Goal: Use online tool/utility: Utilize a website feature to perform a specific function

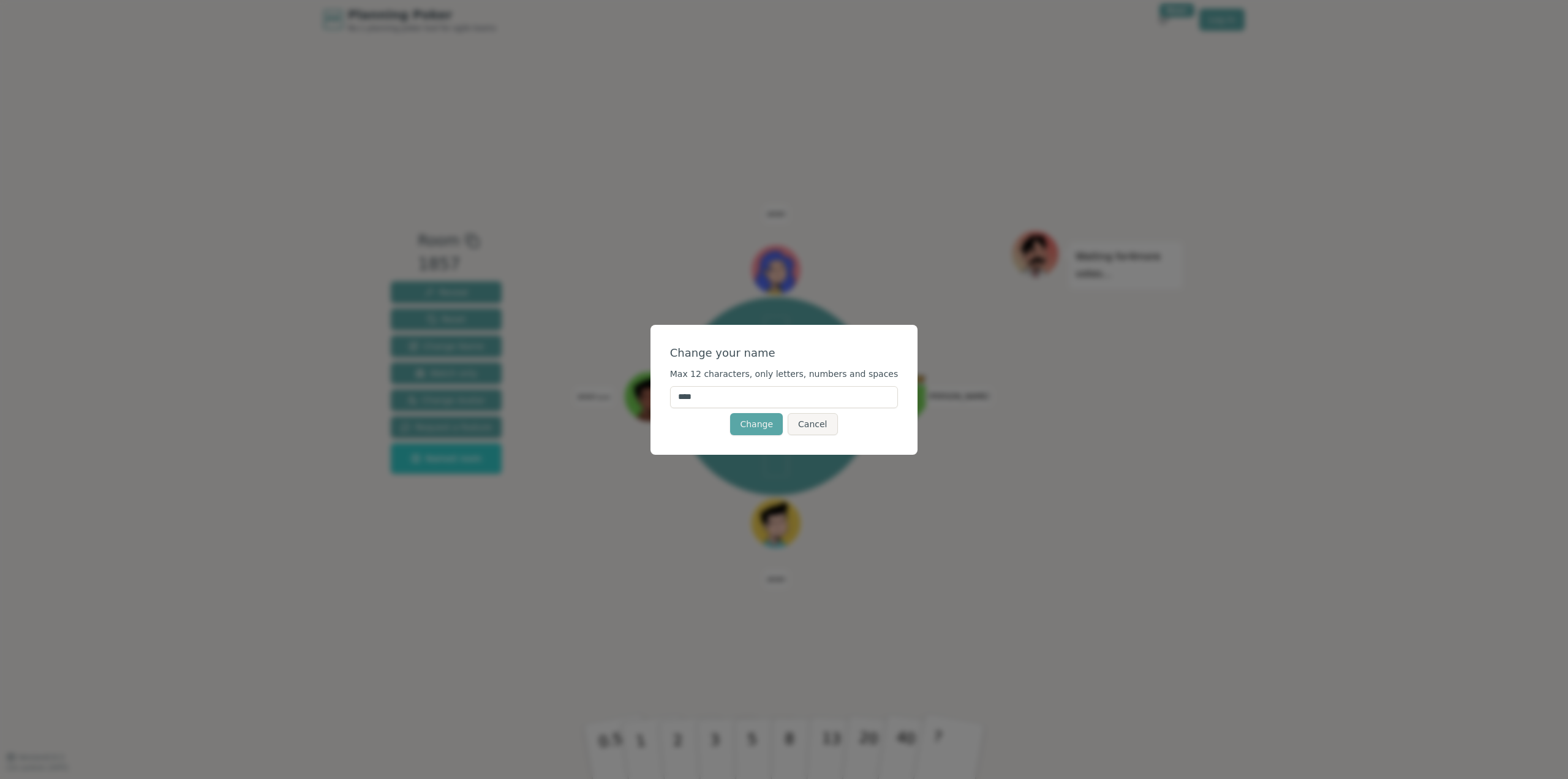
click at [728, 400] on input "****" at bounding box center [784, 396] width 228 height 22
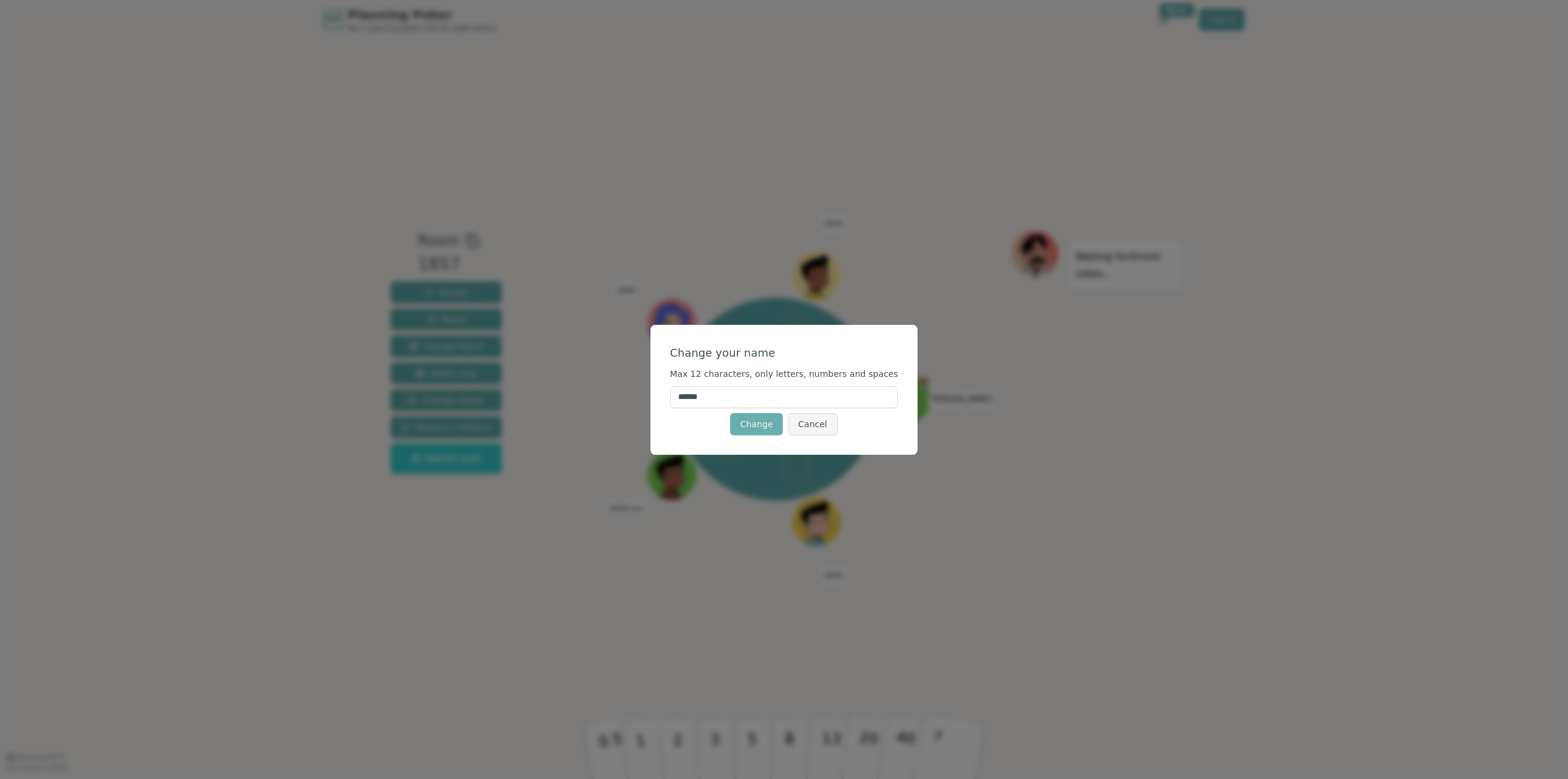
type input "******"
click at [768, 418] on button "Change" at bounding box center [756, 423] width 53 height 22
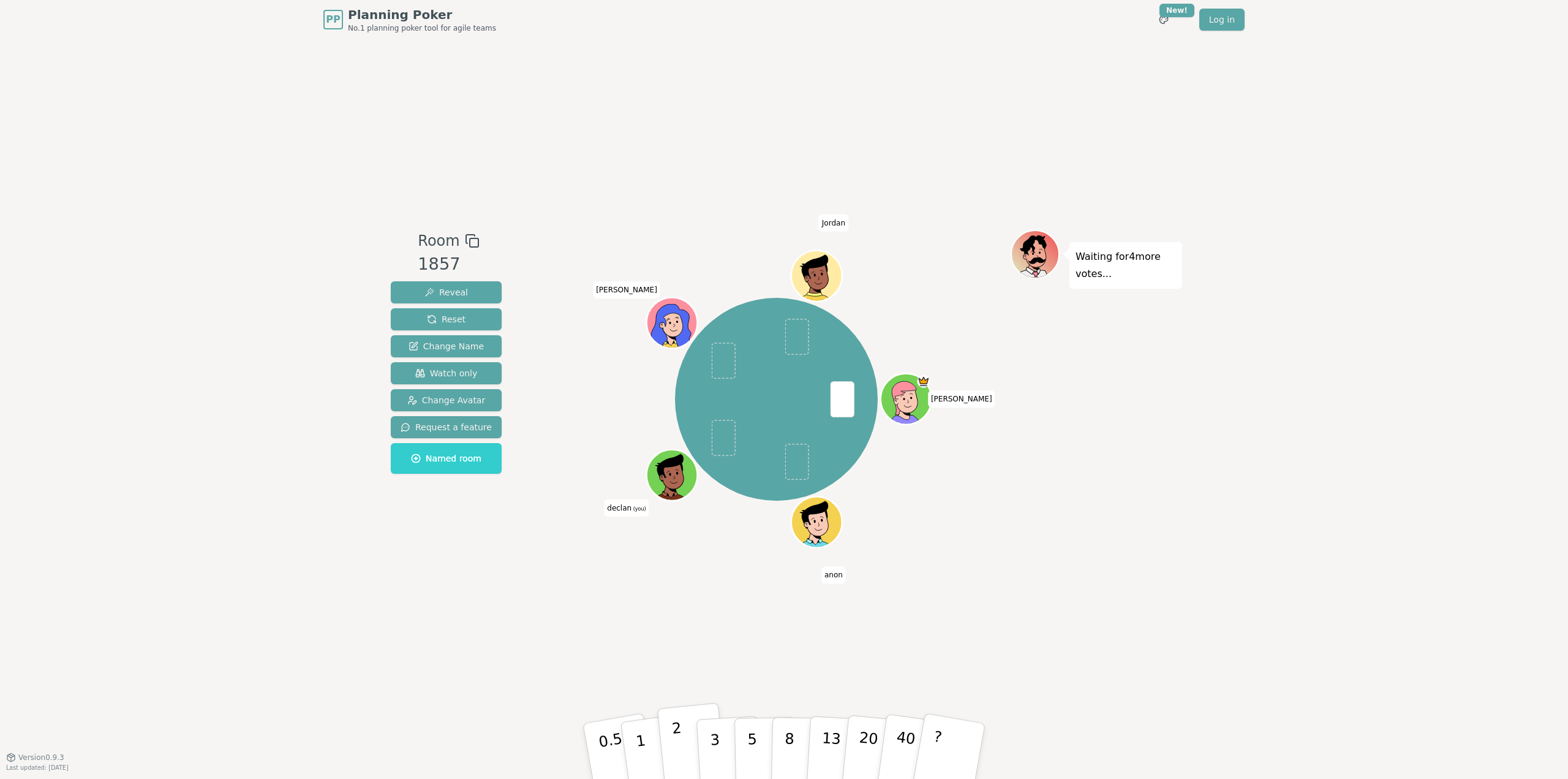
click at [672, 748] on button "2" at bounding box center [691, 751] width 70 height 98
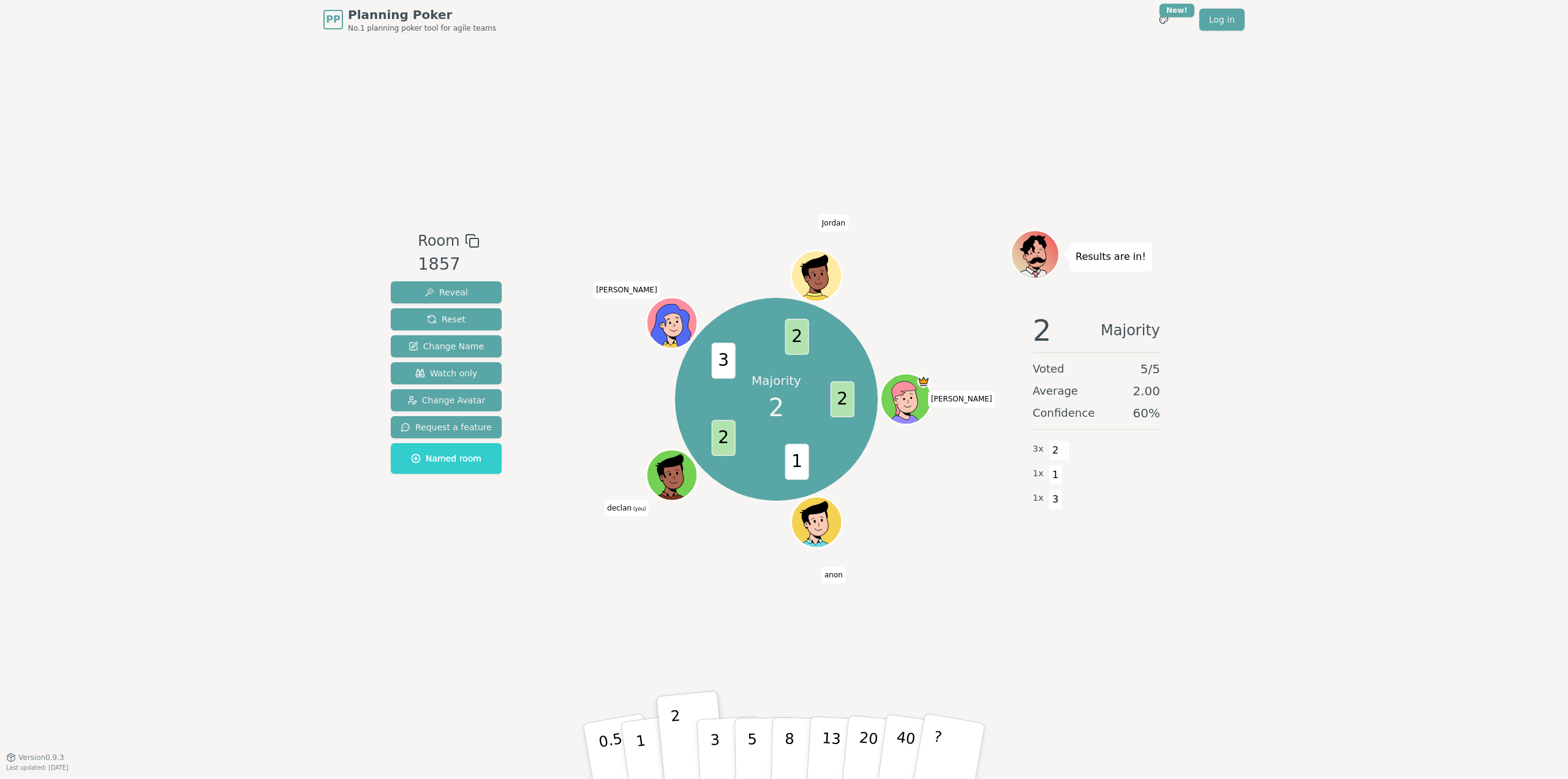
click at [338, 190] on div "PP Planning Poker No.1 planning poker tool for agile teams Toggle theme New! Lo…" at bounding box center [784, 390] width 1568 height 779
click at [429, 242] on span "Room" at bounding box center [439, 240] width 42 height 22
click at [515, 226] on div "Room 1857 Reveal Reset Change Name Watch only Change Avatar Request a feature N…" at bounding box center [784, 397] width 796 height 718
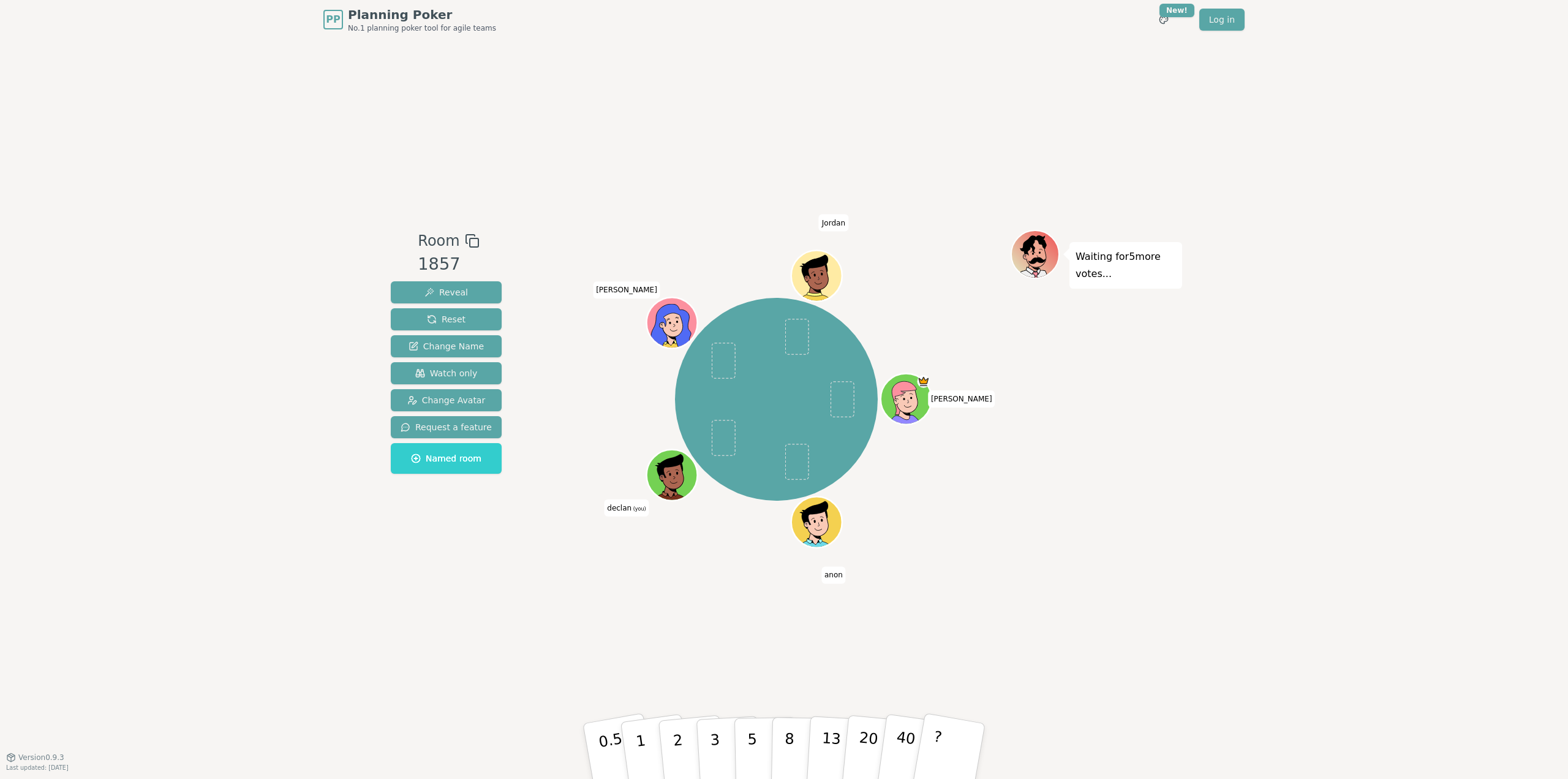
click at [639, 607] on div "Room 1857 Reveal Reset Change Name Watch only Change Avatar Request a feature N…" at bounding box center [784, 397] width 796 height 718
click at [689, 741] on button "2" at bounding box center [691, 751] width 70 height 98
click at [711, 762] on p "3" at bounding box center [717, 751] width 14 height 67
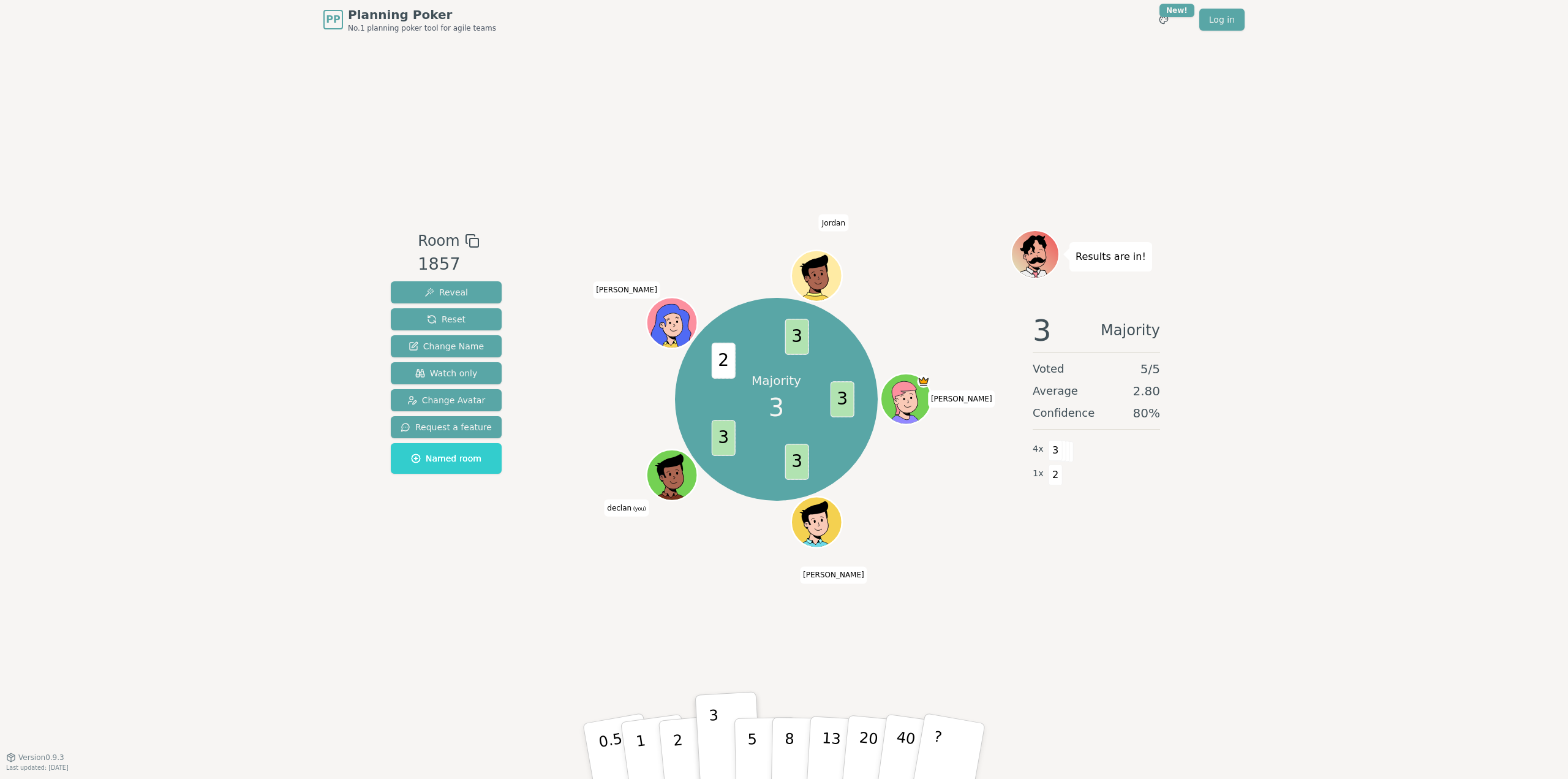
drag, startPoint x: 573, startPoint y: 558, endPoint x: 609, endPoint y: 520, distance: 52.3
click at [573, 558] on div "Majority 3 3 3 3 2 3 [PERSON_NAME] (you) [PERSON_NAME]" at bounding box center [775, 397] width 468 height 337
click at [546, 550] on div "Majority 3 3 3 3 2 3 [PERSON_NAME] (you) [PERSON_NAME]" at bounding box center [775, 397] width 468 height 337
click at [445, 244] on span "Room" at bounding box center [439, 240] width 42 height 22
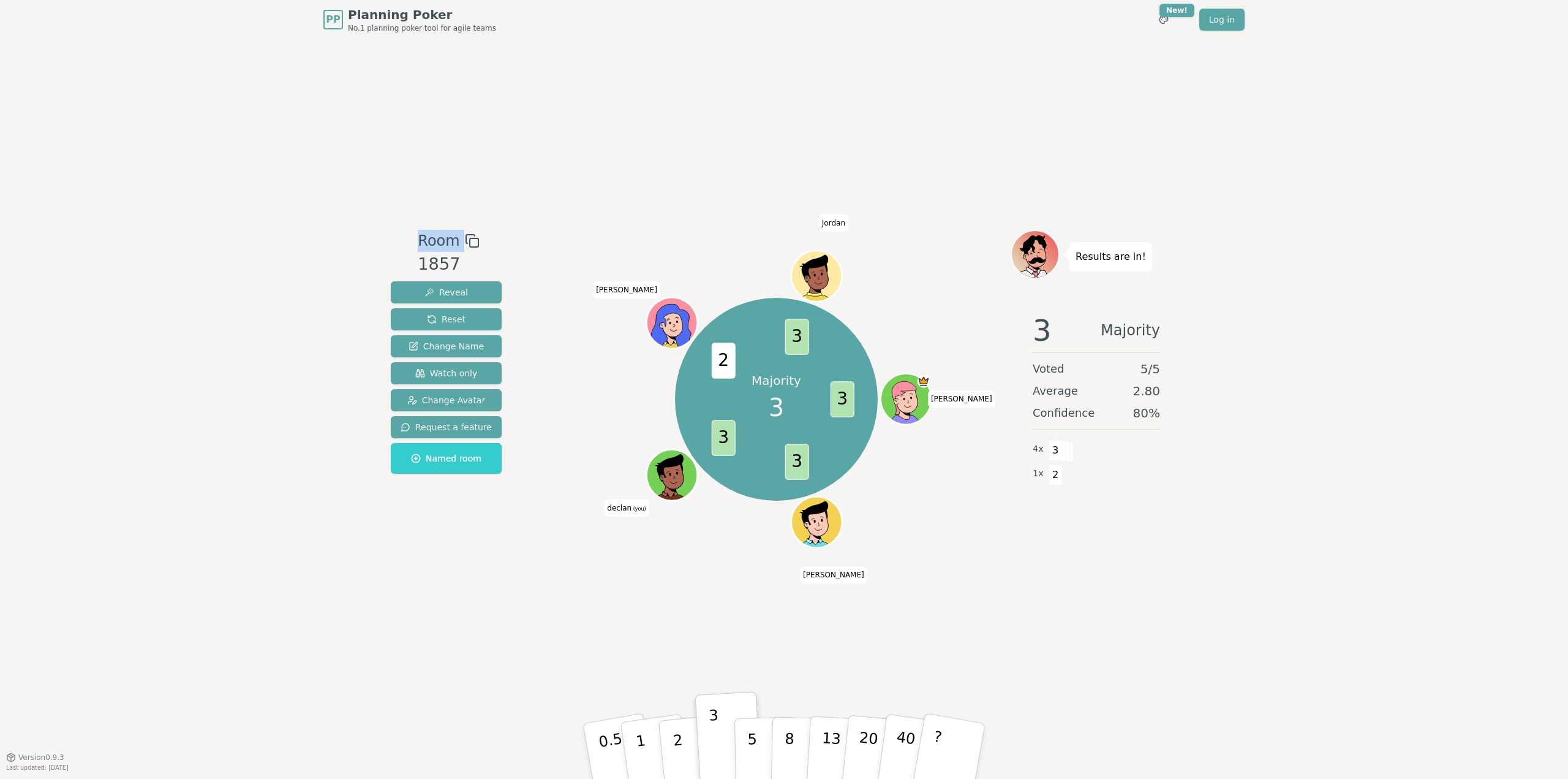
click at [445, 244] on span "Room" at bounding box center [439, 240] width 42 height 22
click at [466, 239] on icon at bounding box center [472, 241] width 15 height 15
click at [466, 246] on icon at bounding box center [472, 241] width 15 height 15
click at [523, 210] on div "Room 1857 Reveal Reset Change Name Watch only Change Avatar Request a feature N…" at bounding box center [784, 397] width 796 height 718
click at [221, 601] on div "PP Planning Poker No.1 planning poker tool for agile teams Toggle theme New! Lo…" at bounding box center [784, 390] width 1568 height 779
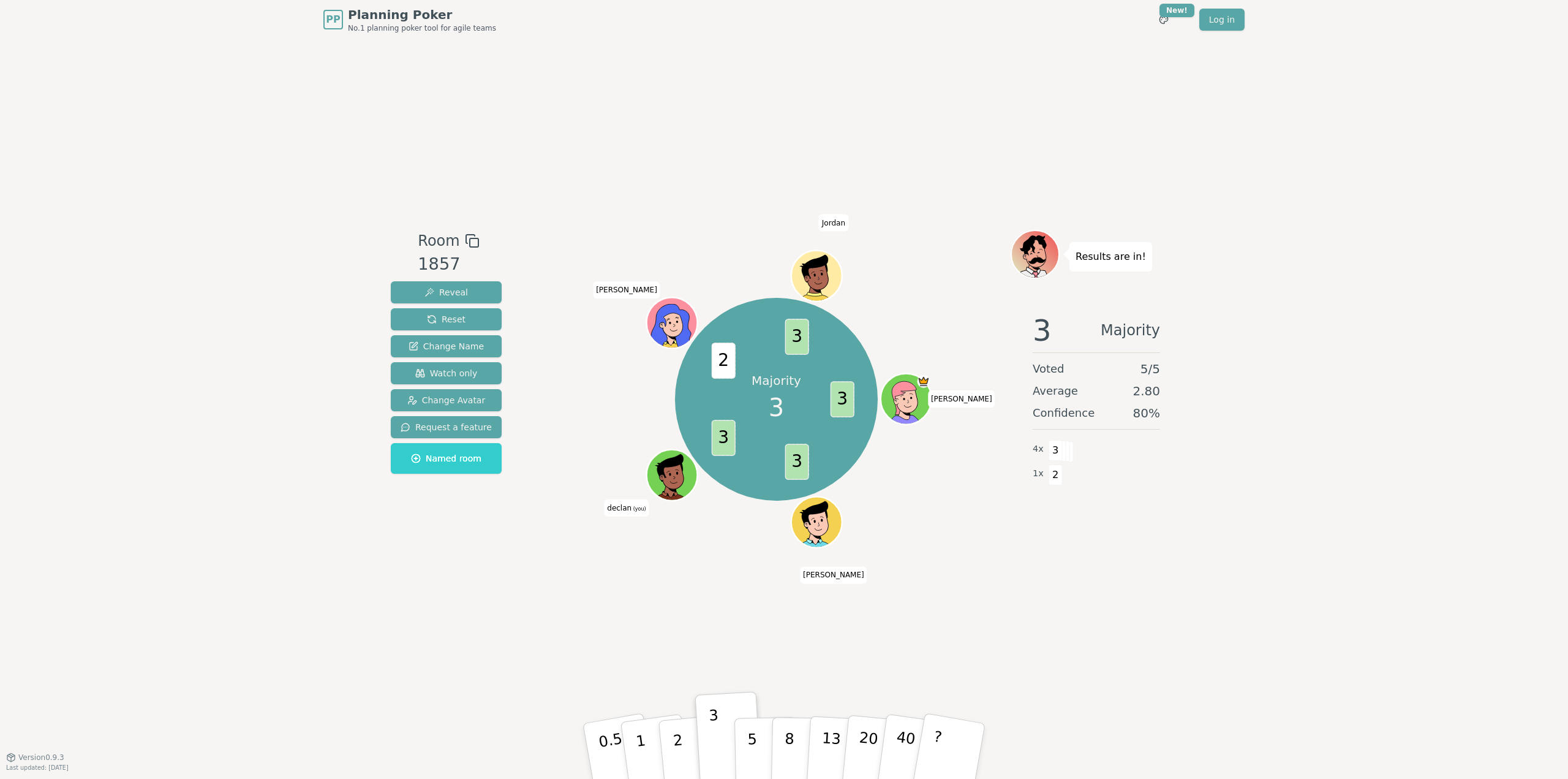
click at [673, 621] on div "Room 1857 Reveal Reset Change Name Watch only Change Avatar Request a feature N…" at bounding box center [784, 397] width 796 height 718
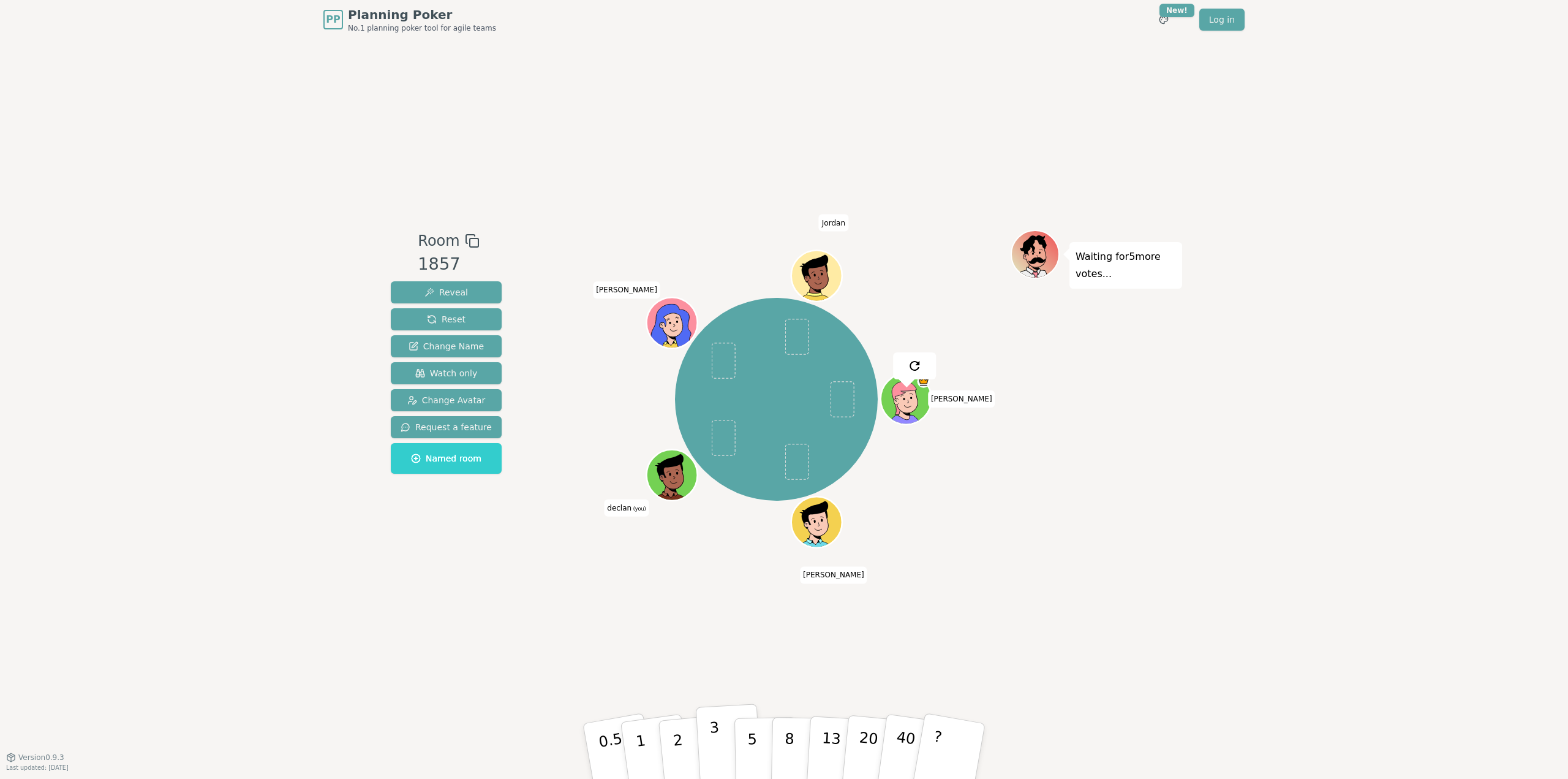
click at [718, 740] on button "3" at bounding box center [729, 751] width 67 height 95
click at [1076, 601] on div "Room 1857 Reveal Reset Change Name Watch only Change Avatar Request a feature N…" at bounding box center [784, 397] width 796 height 718
click at [1082, 628] on div "Room 1857 Reveal Reset Change Name Watch only Change Avatar Request a feature N…" at bounding box center [784, 397] width 796 height 718
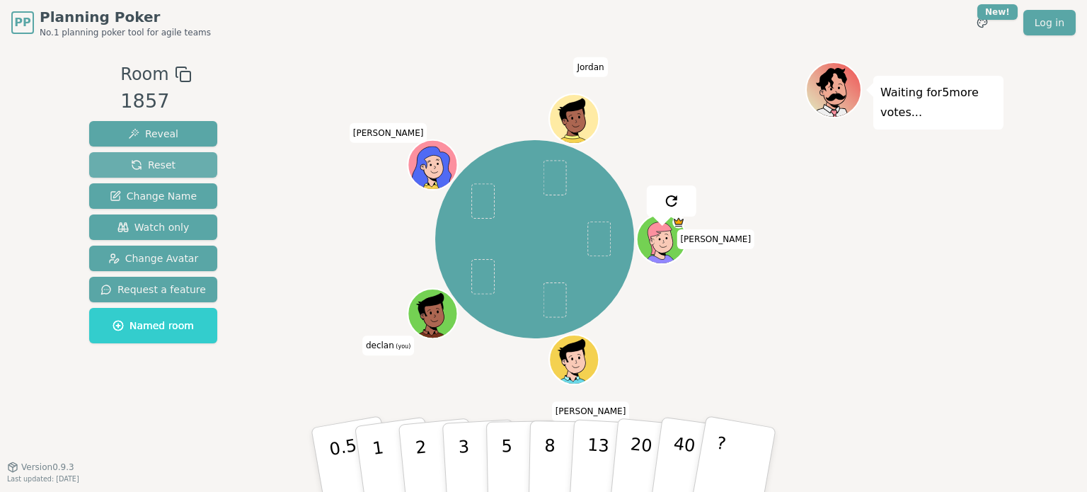
click at [147, 166] on span "Reset" at bounding box center [153, 165] width 45 height 14
click at [373, 461] on button "1" at bounding box center [394, 460] width 84 height 115
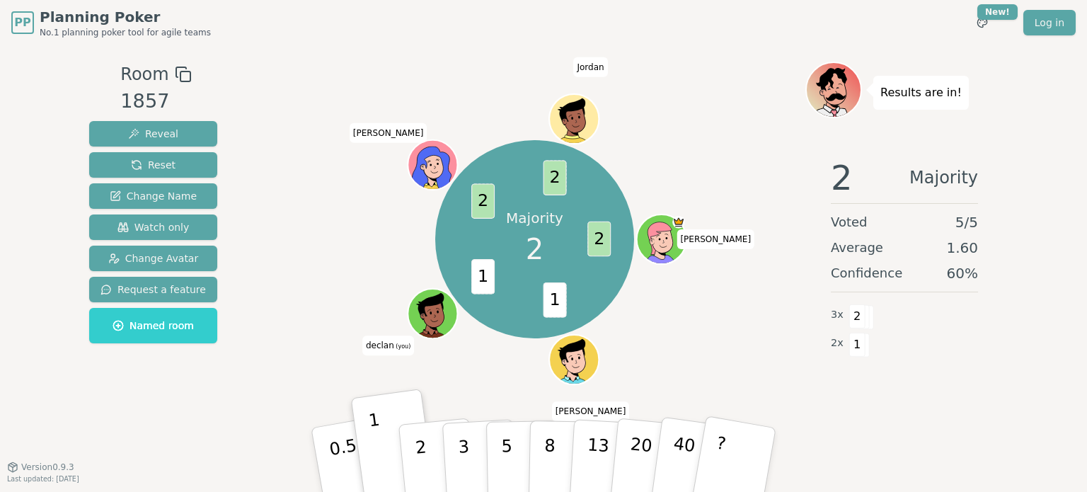
click at [958, 369] on div "2 Majority Voted 5 / 5 Average 1.60 Confidence 60 % 3 x 2 2 x 1" at bounding box center [904, 288] width 198 height 283
click at [997, 415] on div "2 Majority Voted 5 / 5 Average 1.60 Confidence 60 % 3 x 2 2 x 1" at bounding box center [904, 288] width 198 height 283
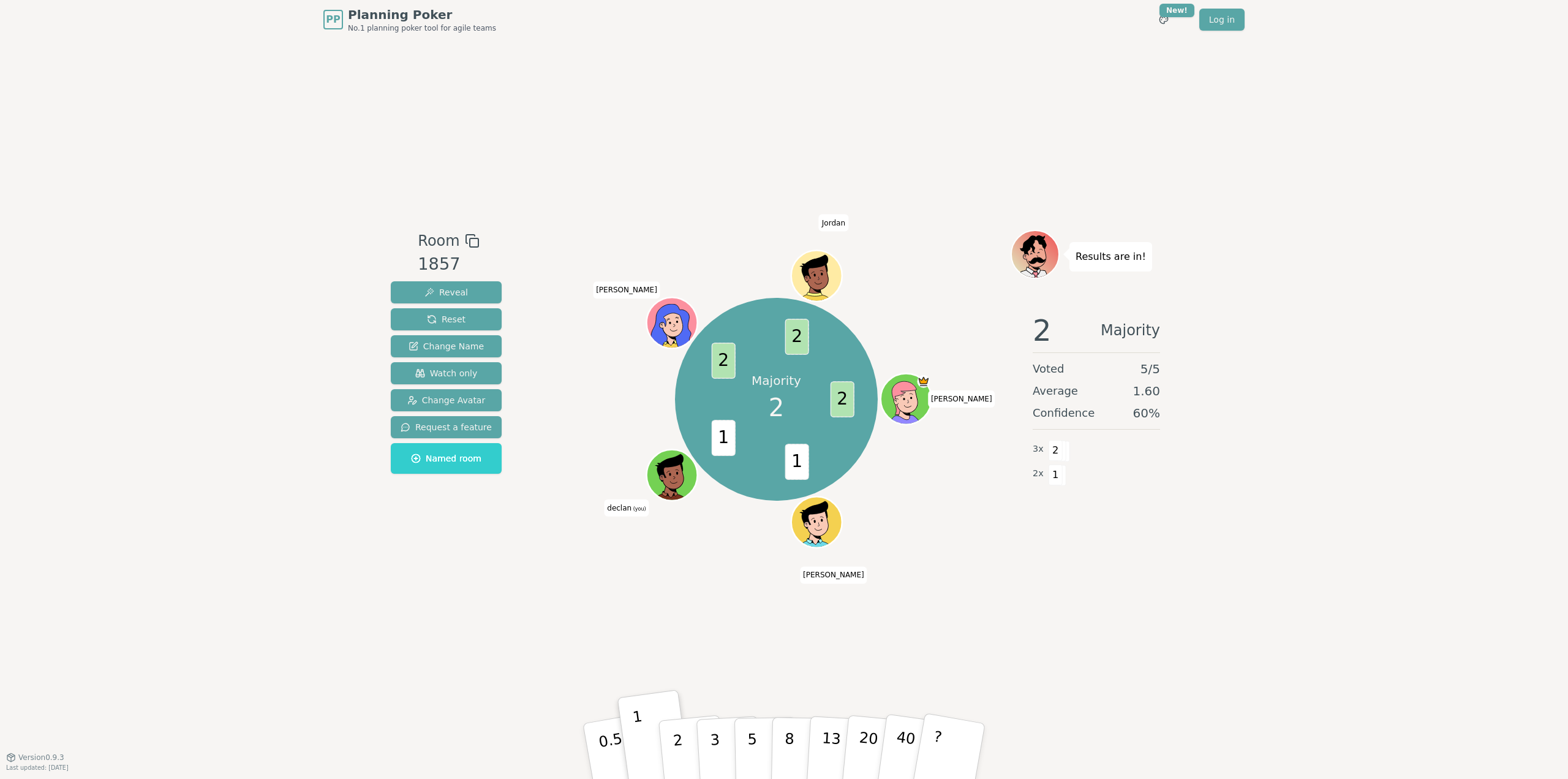
click at [476, 685] on div "Room 1857 Reveal Reset Change Name Watch only Change Avatar Request a feature N…" at bounding box center [784, 397] width 796 height 718
